Goal: Book appointment/travel/reservation

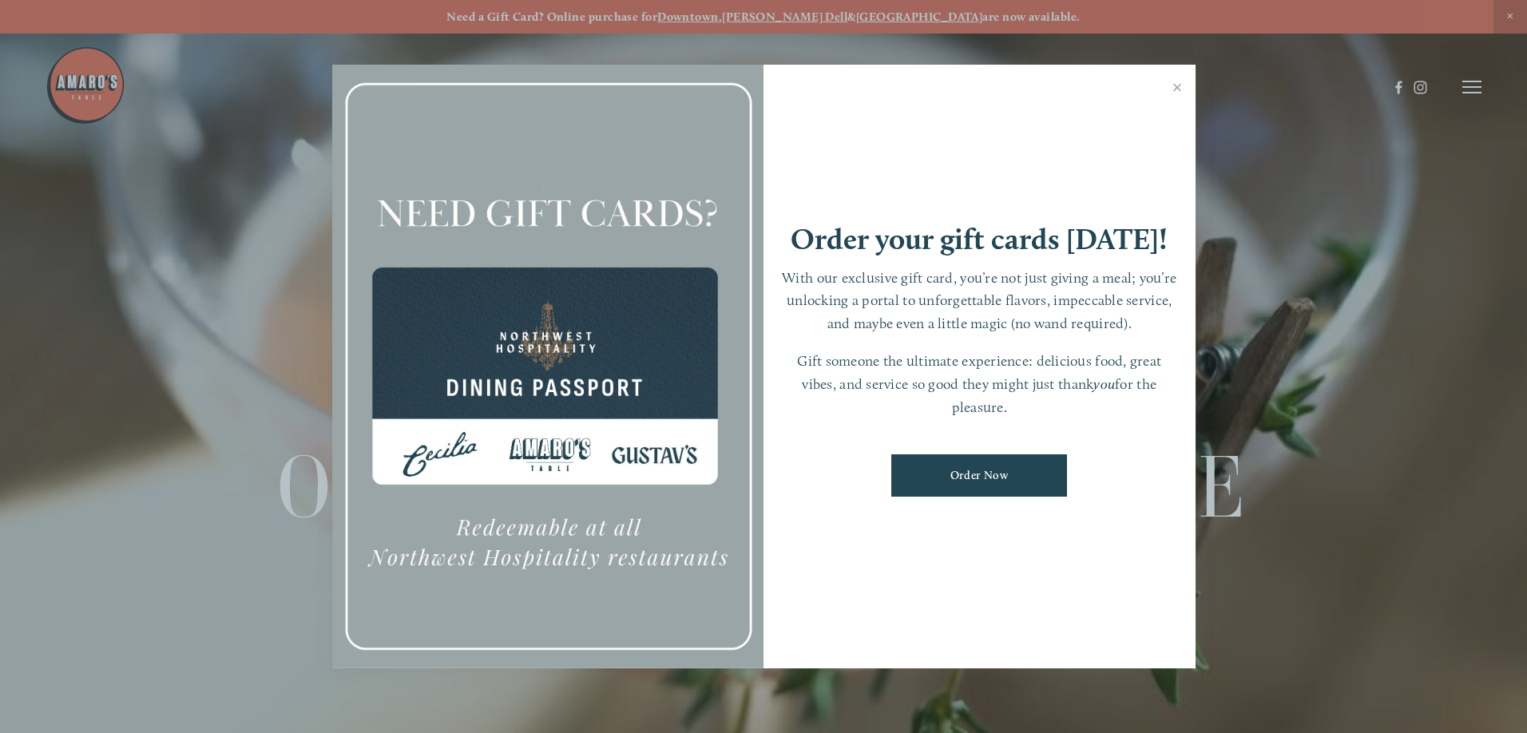
click at [1038, 147] on div "Order your gift cards [DATE]! With our exclusive gift card, you’re not just giv…" at bounding box center [980, 367] width 432 height 605
click at [1163, 89] on link "Close" at bounding box center [1177, 89] width 31 height 45
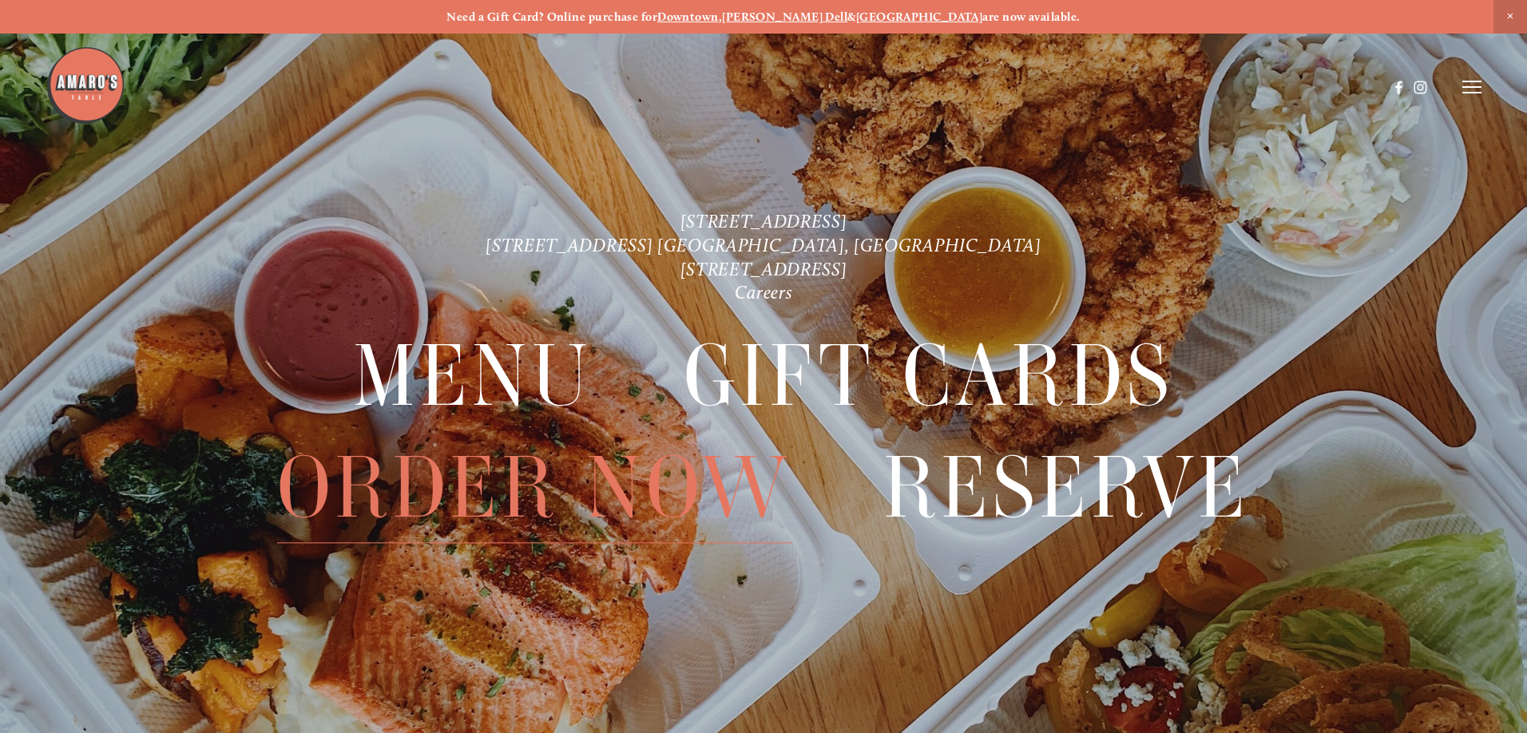
click at [495, 477] on span "Order Now" at bounding box center [534, 488] width 514 height 110
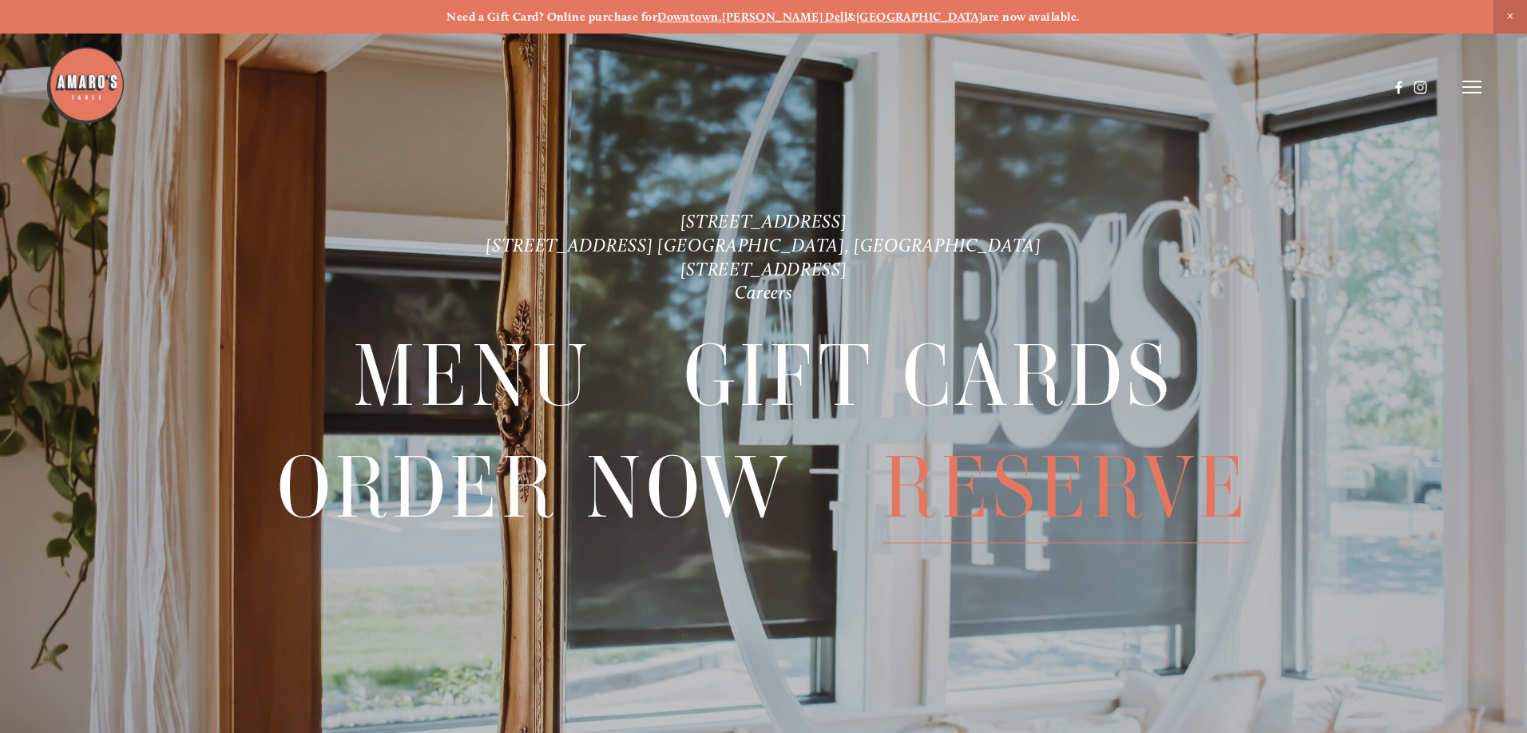
click at [1040, 498] on span "Reserve" at bounding box center [1066, 488] width 367 height 110
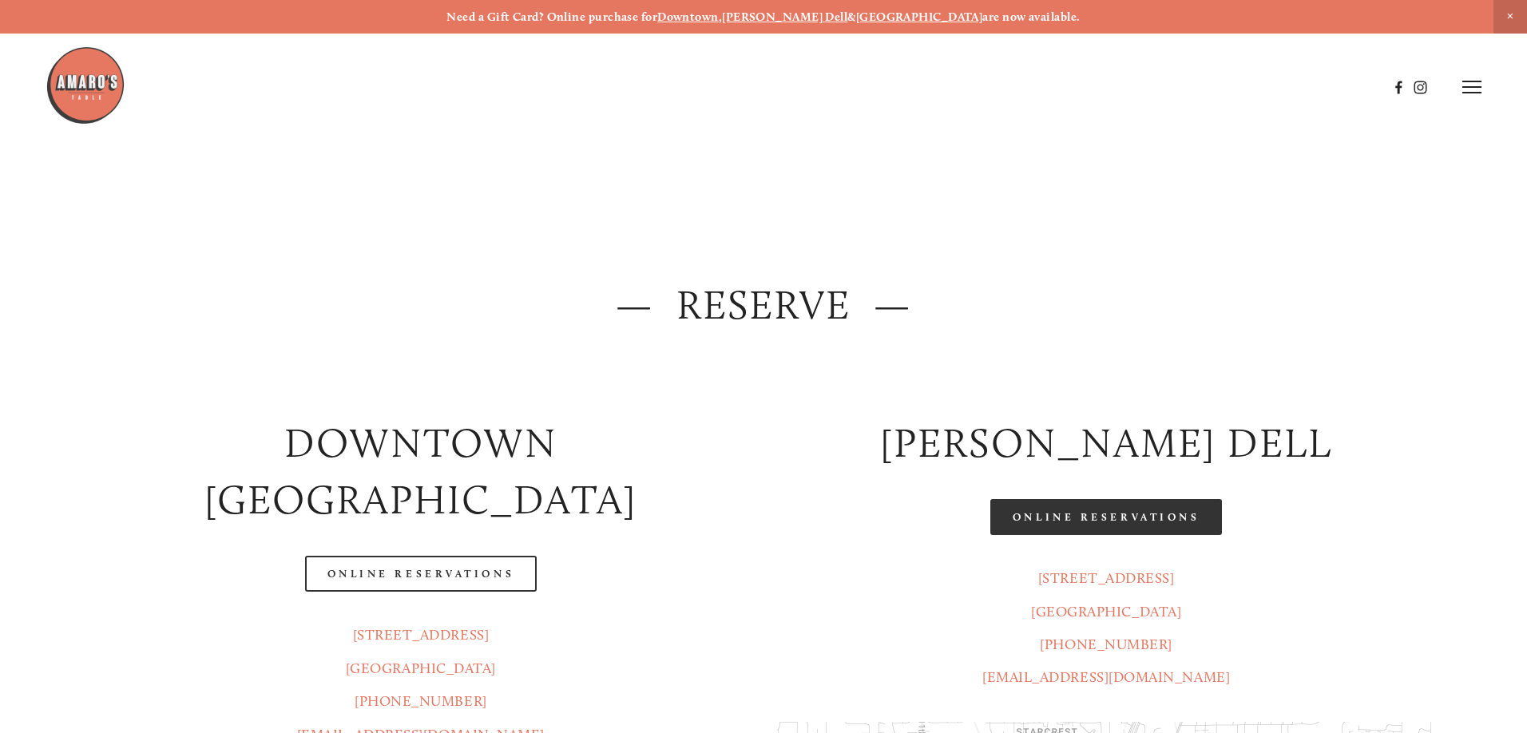
click at [1075, 509] on link "Online Reservations" at bounding box center [1106, 517] width 232 height 36
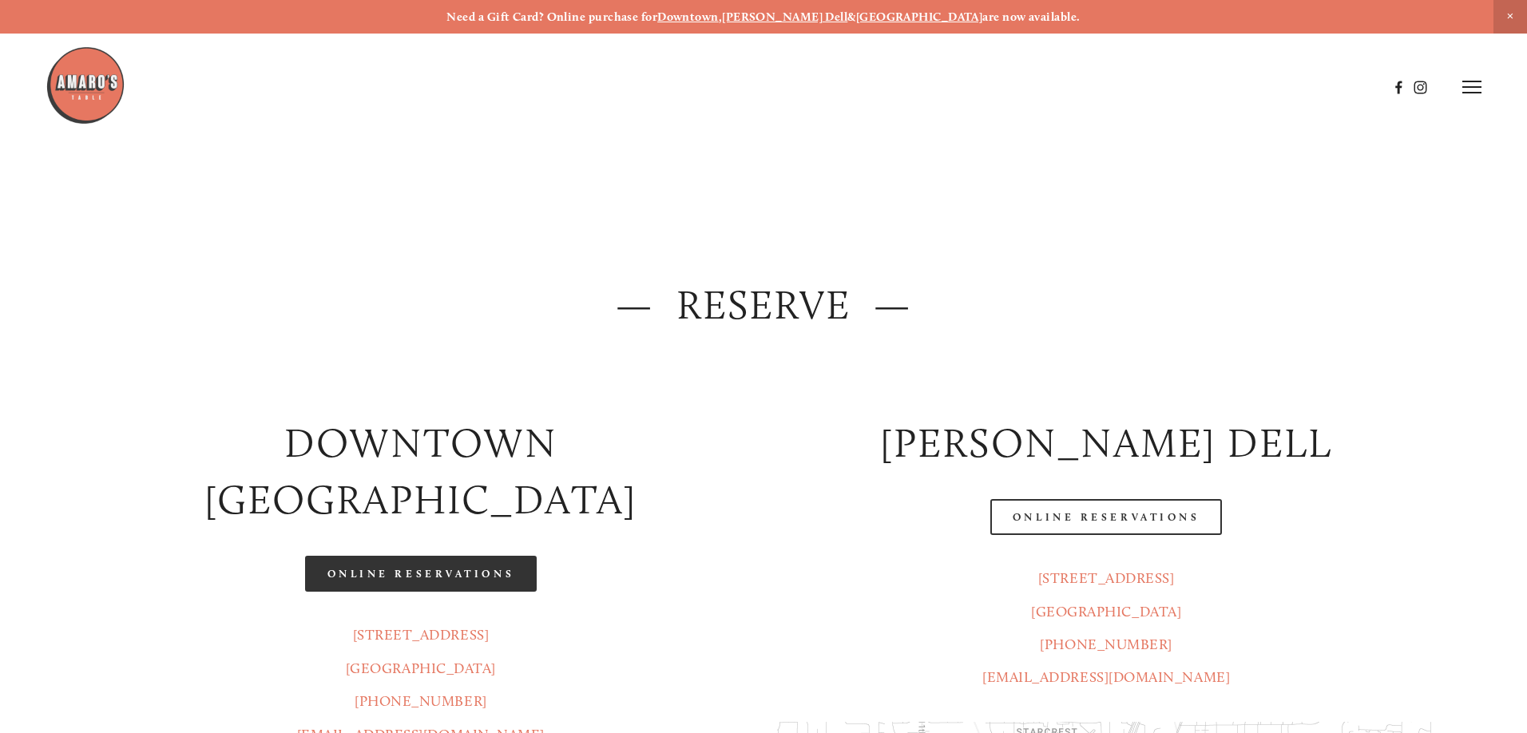
click at [450, 556] on link "Online Reservations" at bounding box center [421, 574] width 232 height 36
